Goal: Information Seeking & Learning: Learn about a topic

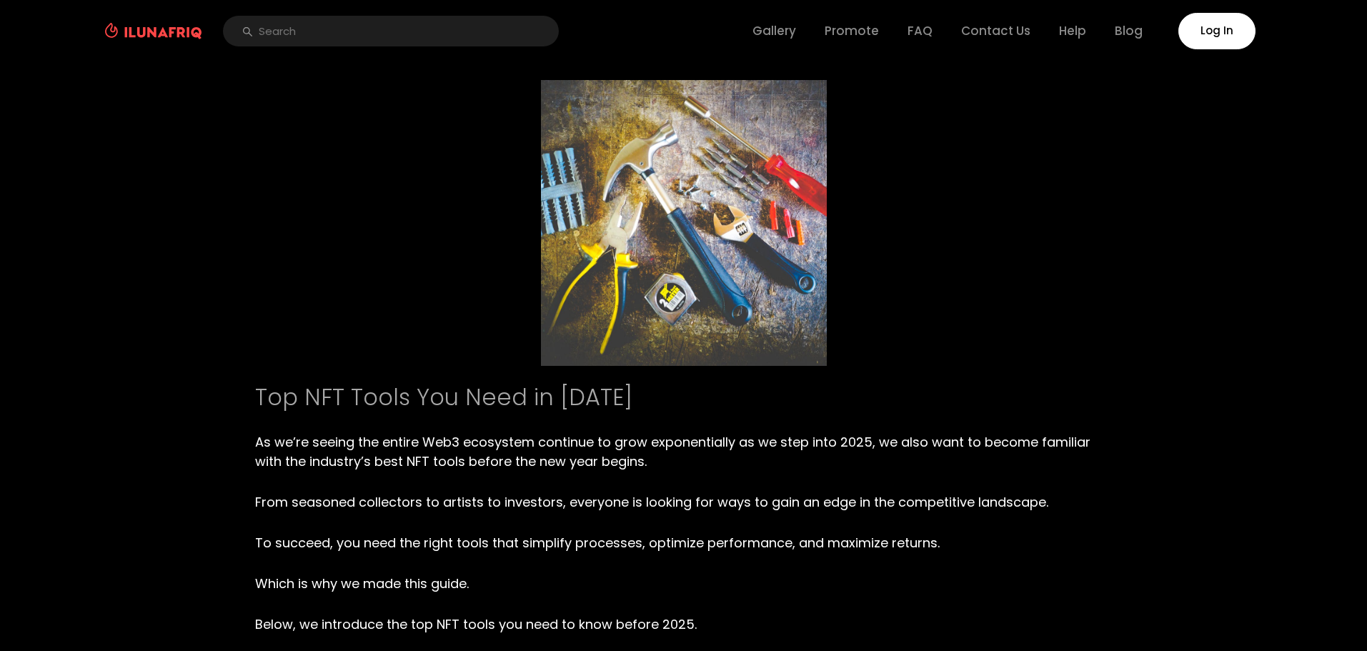
type textarea "0cAFcWeA4rgCoB0EGDtDjoL_svEbijLFHUC4_ousQ-PFfNdEgfUPm2DxHuJA15kKXe29WSVuONibLgd…"
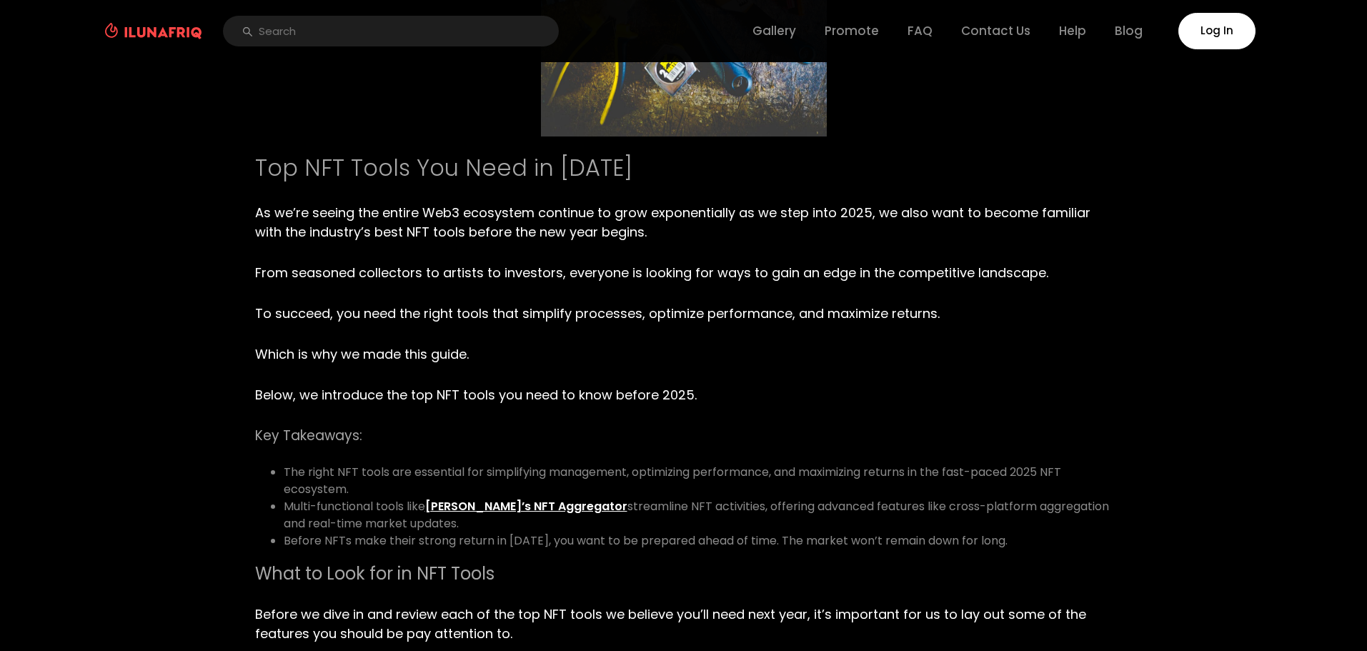
scroll to position [247, 0]
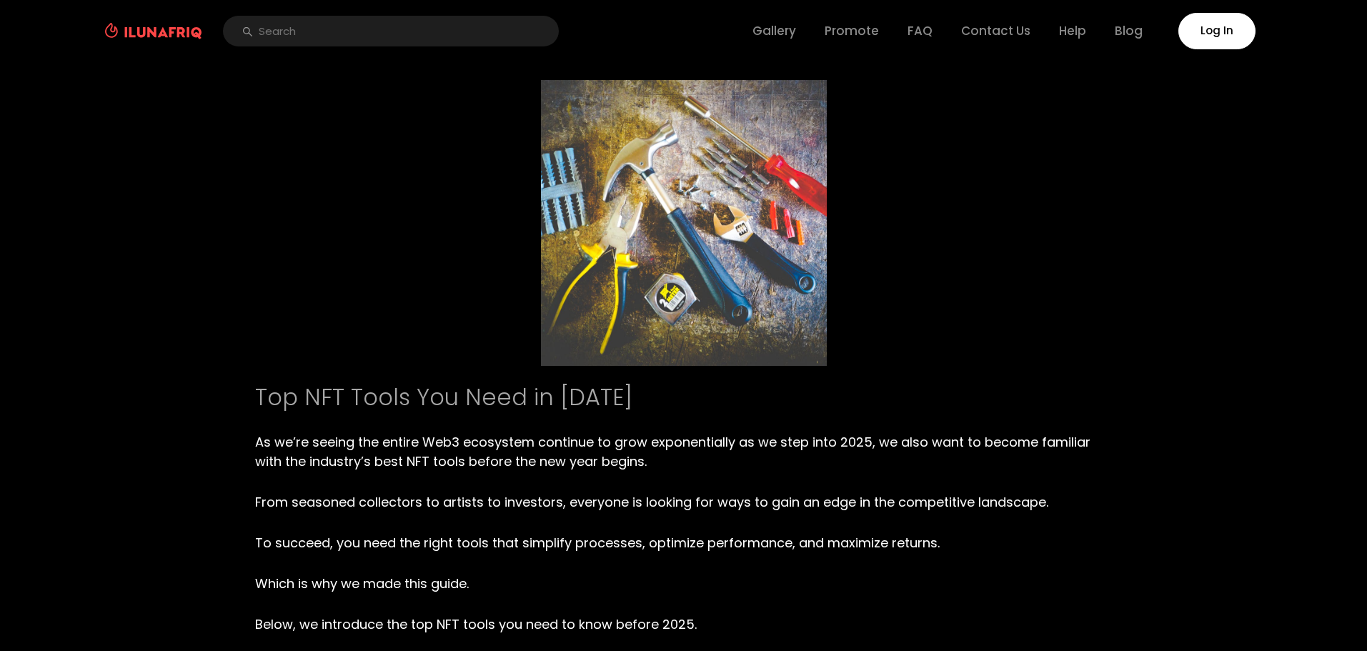
type textarea "0cAFcWeA7ykWiSpkFSsxpz375CZLpnkuVzIIz2PL_r0MUlngCoDhHQyyfrhObJH6qexia5ANQMlaOMY…"
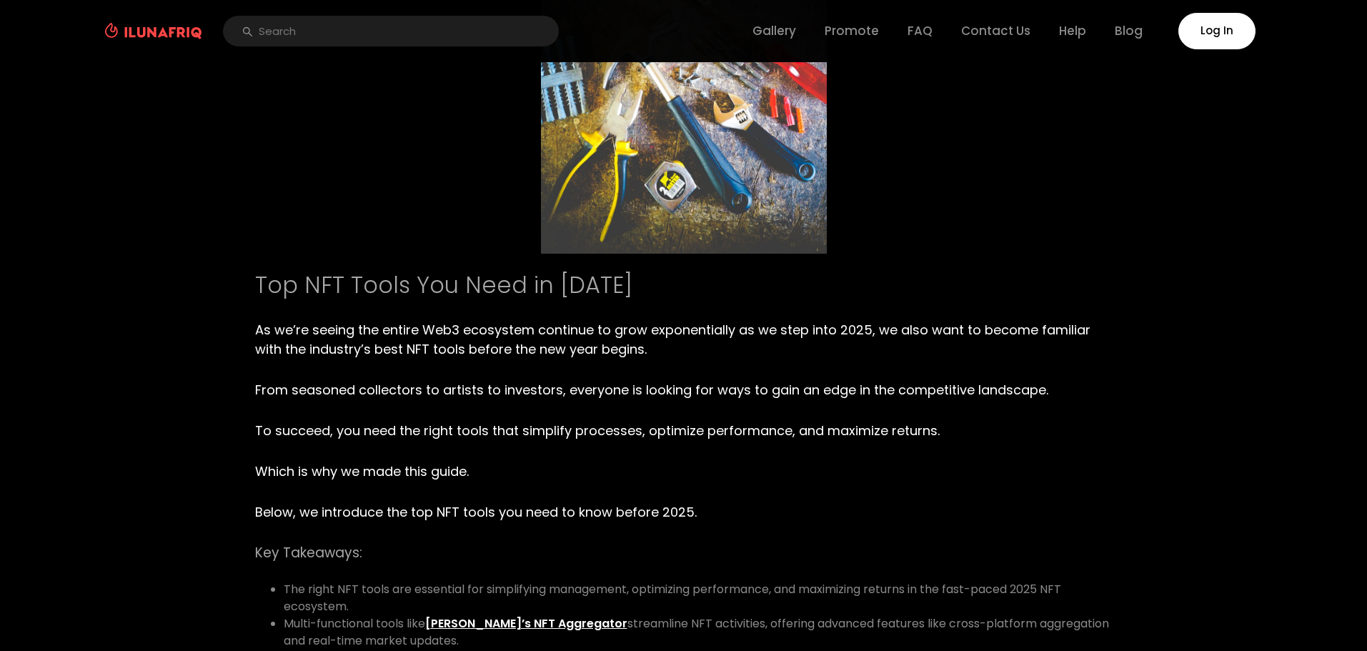
scroll to position [158, 0]
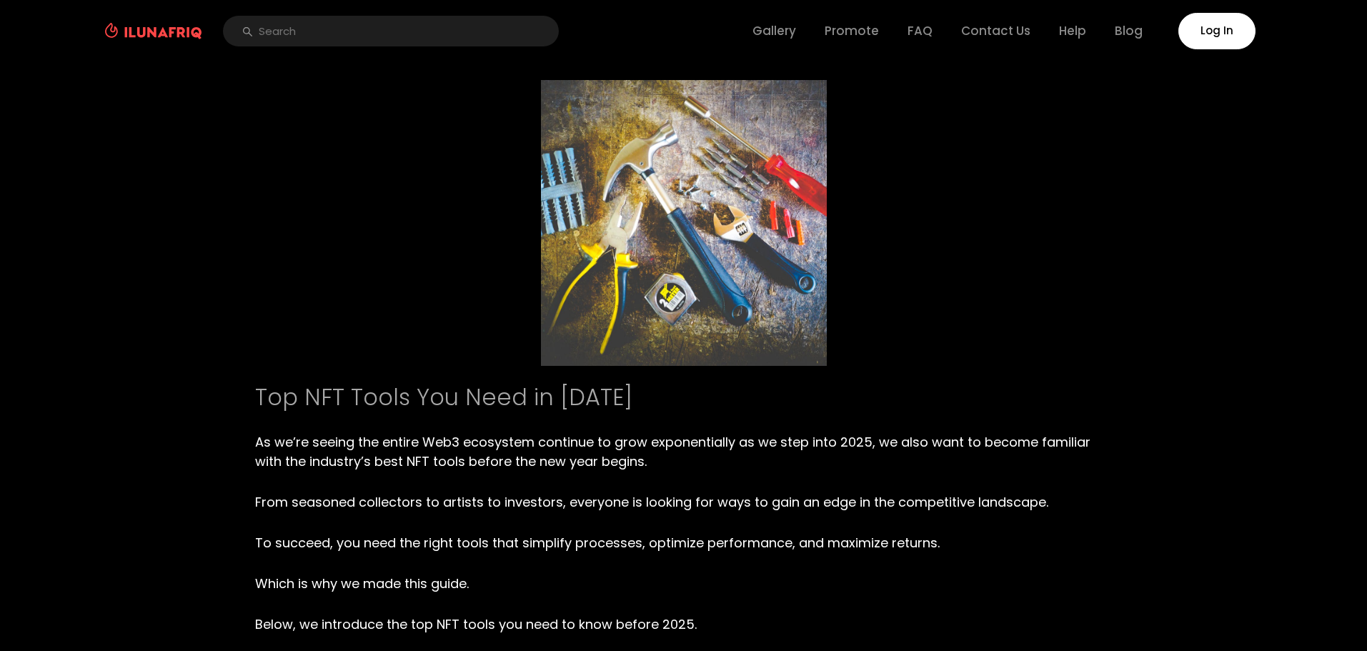
type textarea "03AFcWeA6Pssrl3xwhxxU3r2Sgw4YgU5IlYguF5gHPY26mYZPai6KbH84RflUnYPRaEA2J-ioRdQTiq…"
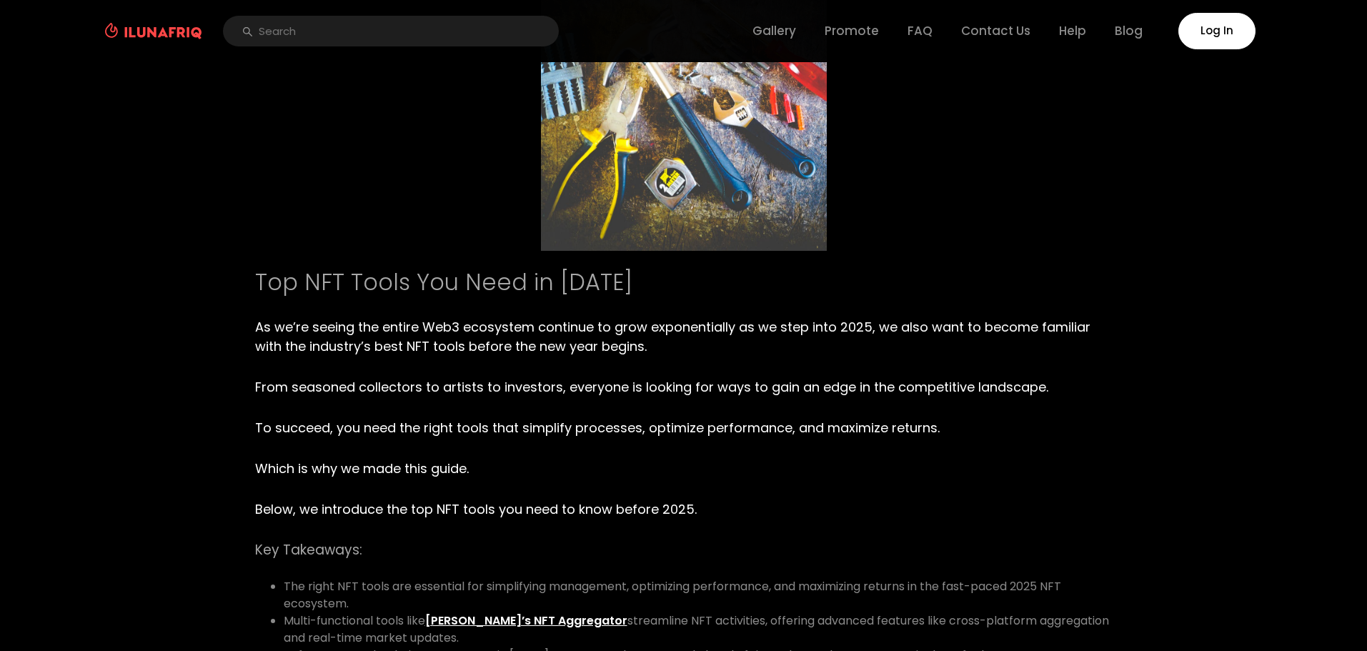
scroll to position [149, 0]
